Goal: Find specific page/section: Find specific page/section

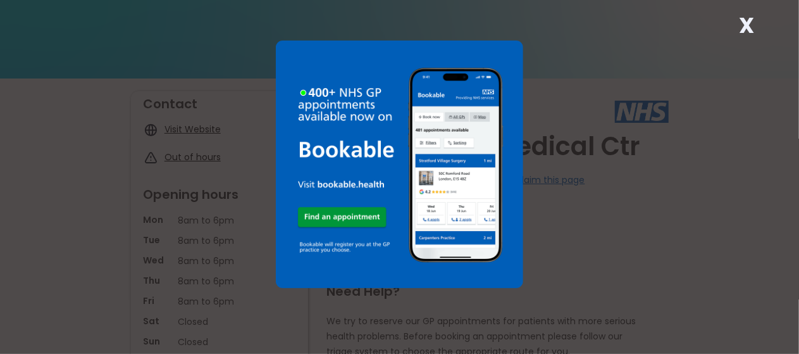
scroll to position [63, 0]
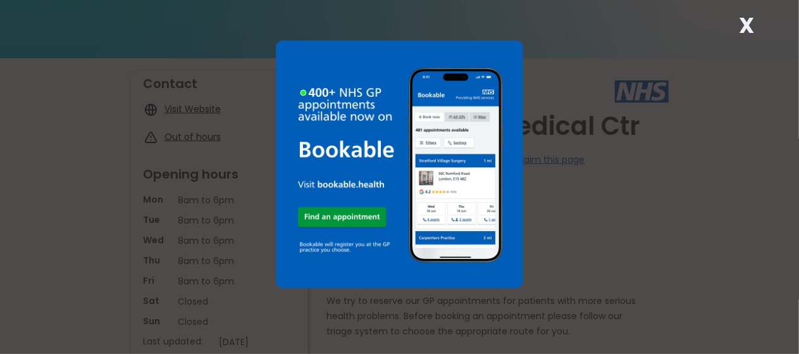
click at [745, 21] on strong "X" at bounding box center [746, 25] width 15 height 30
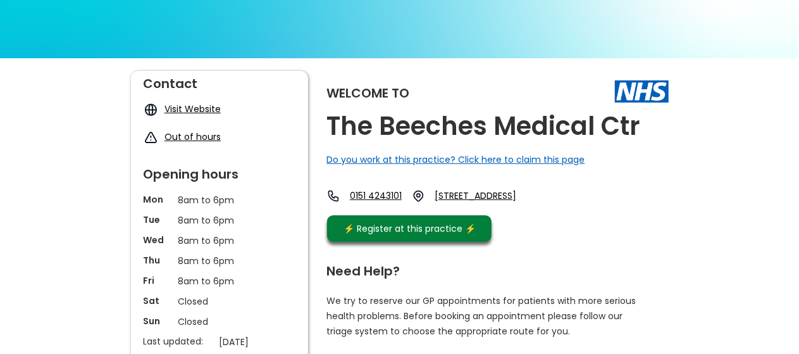
click at [745, 21] on img at bounding box center [399, 187] width 799 height 449
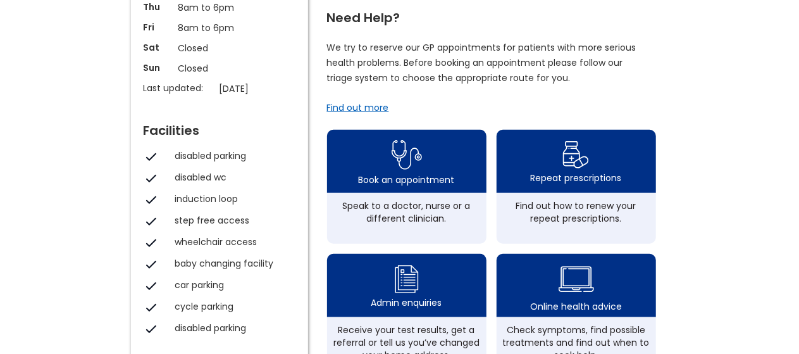
scroll to position [316, 0]
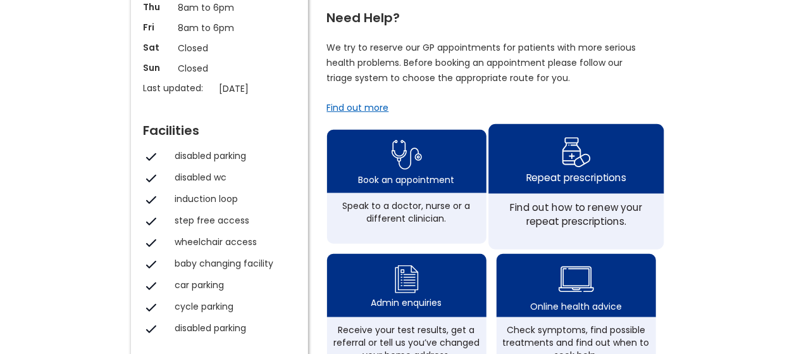
click at [586, 170] on img at bounding box center [576, 151] width 30 height 37
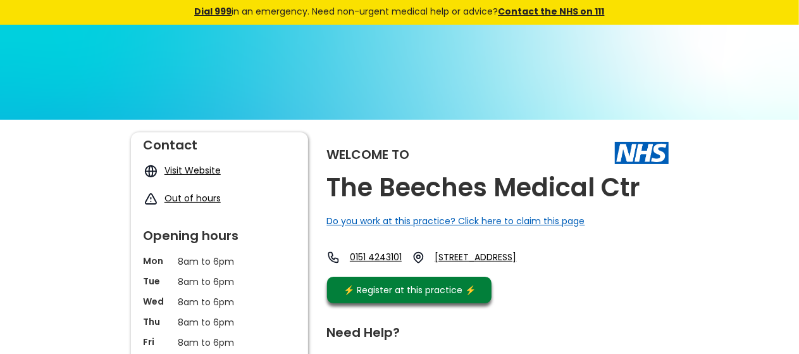
scroll to position [0, 0]
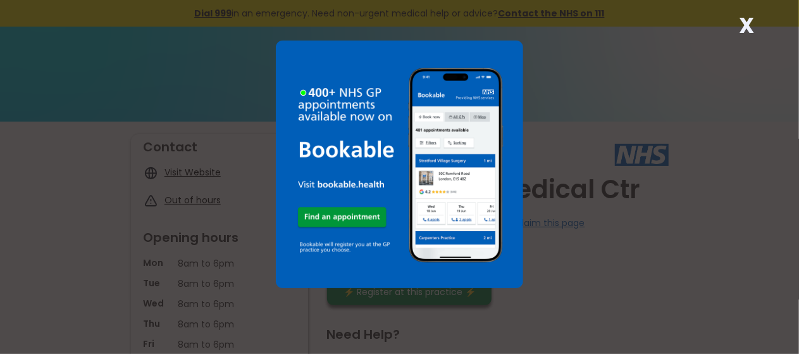
click at [741, 23] on strong "X" at bounding box center [746, 25] width 15 height 30
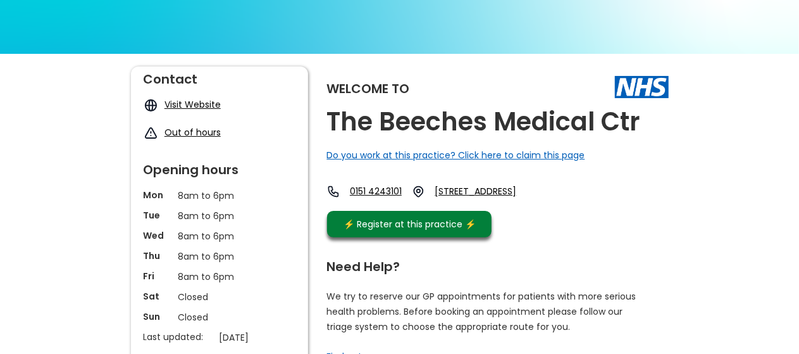
scroll to position [63, 0]
